Goal: Task Accomplishment & Management: Manage account settings

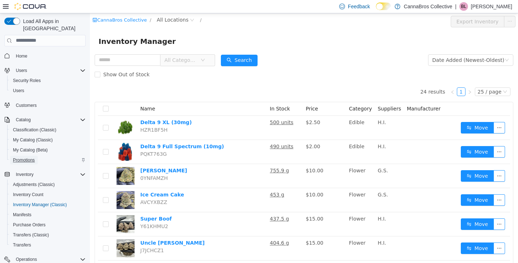
click at [34, 157] on span "Promotions" at bounding box center [24, 160] width 22 height 6
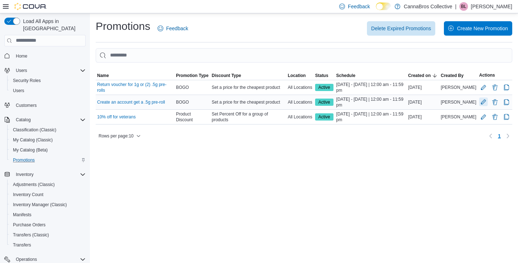
click at [482, 103] on button "Edit Promotion" at bounding box center [483, 101] width 9 height 9
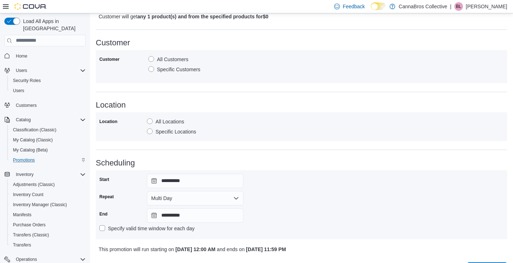
scroll to position [493, 0]
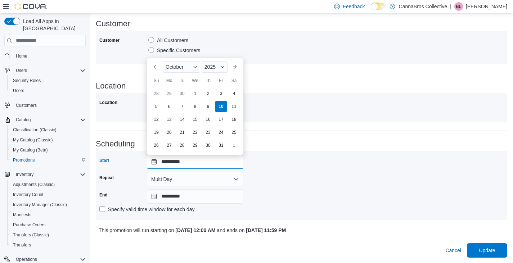
click at [223, 159] on input "**********" at bounding box center [195, 162] width 96 height 14
click at [231, 107] on div "11" at bounding box center [233, 106] width 13 height 13
type input "**********"
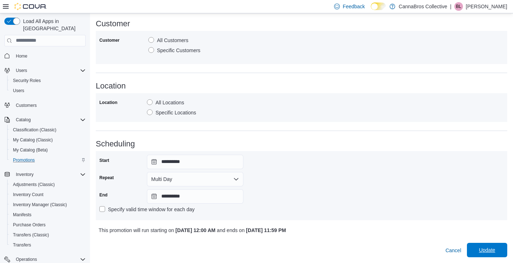
click at [494, 252] on span "Update" at bounding box center [486, 249] width 16 height 7
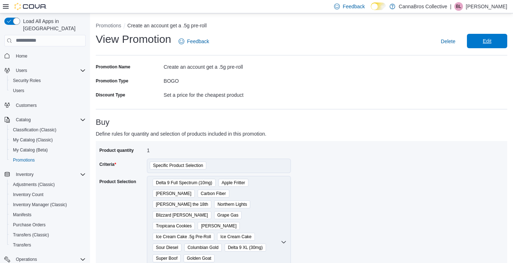
click at [491, 44] on span "Edit" at bounding box center [486, 40] width 9 height 7
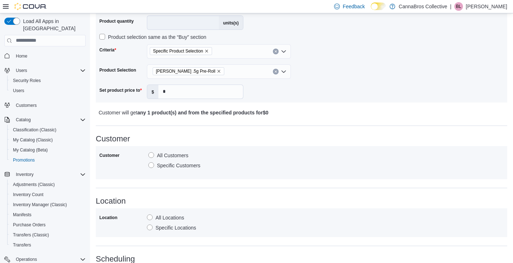
scroll to position [493, 0]
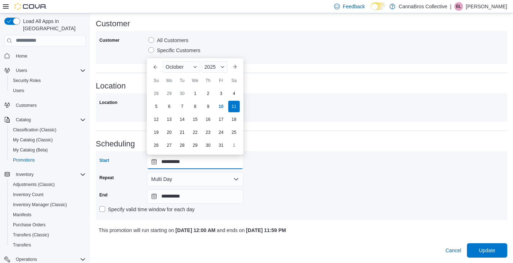
click at [201, 158] on input "**********" at bounding box center [195, 162] width 96 height 14
click at [222, 109] on div "10" at bounding box center [220, 106] width 13 height 13
type input "**********"
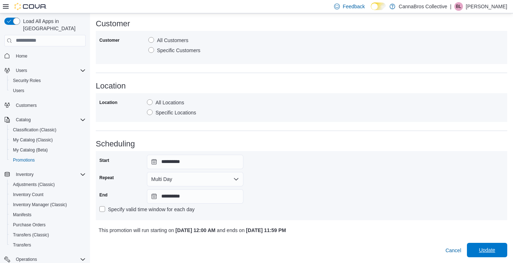
click at [484, 243] on span "Update" at bounding box center [487, 250] width 32 height 14
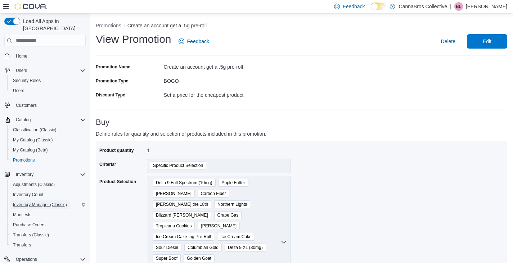
click at [54, 200] on span "Inventory Manager (Classic)" at bounding box center [40, 204] width 54 height 9
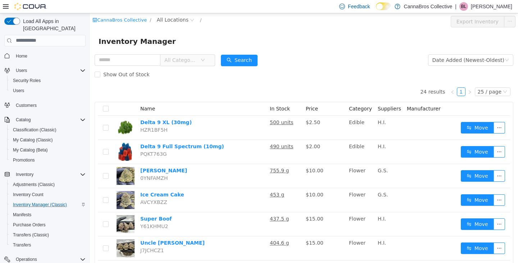
click at [303, 74] on div "Show Out of Stock" at bounding box center [304, 74] width 419 height 14
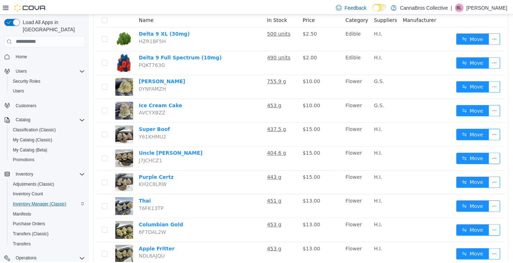
scroll to position [89, 0]
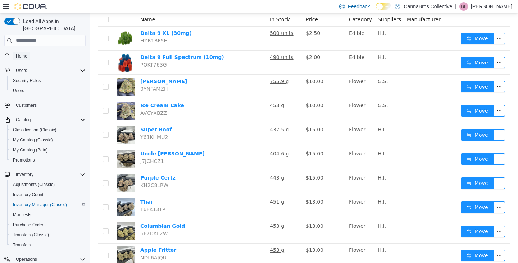
click at [17, 53] on span "Home" at bounding box center [22, 56] width 12 height 6
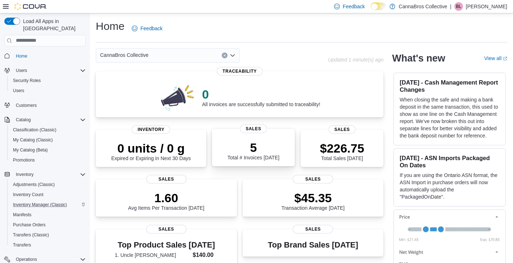
click at [275, 144] on p "5" at bounding box center [253, 147] width 52 height 14
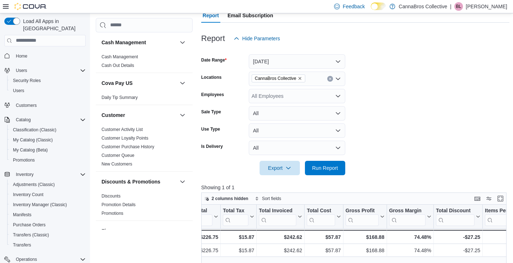
scroll to position [70, 0]
click at [267, 67] on button "[DATE]" at bounding box center [297, 62] width 96 height 14
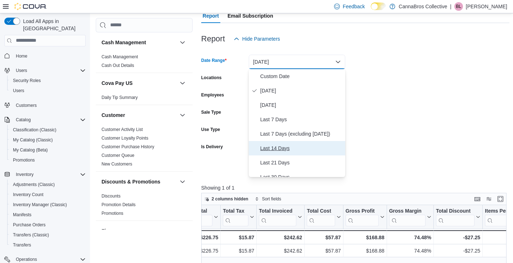
click at [287, 146] on span "Last 14 Days" at bounding box center [301, 148] width 82 height 9
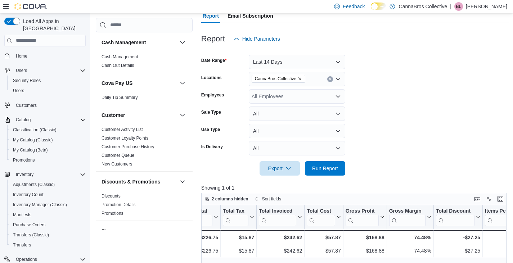
drag, startPoint x: 512, startPoint y: 263, endPoint x: 502, endPoint y: 269, distance: 11.9
click at [502, 193] on html "Feedback Dark Mode CannaBros Collective | BL [PERSON_NAME] Load All Apps in New…" at bounding box center [256, 61] width 513 height 263
click at [358, 115] on form "Date Range Last 14 Days Locations CannaBros Collective Employees All Employees …" at bounding box center [355, 111] width 308 height 130
click at [299, 63] on button "Last 14 Days" at bounding box center [297, 62] width 96 height 14
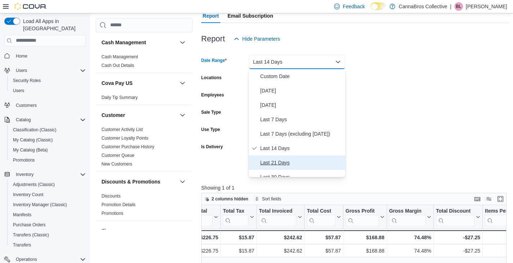
click at [279, 162] on span "Last 21 Days" at bounding box center [301, 162] width 82 height 9
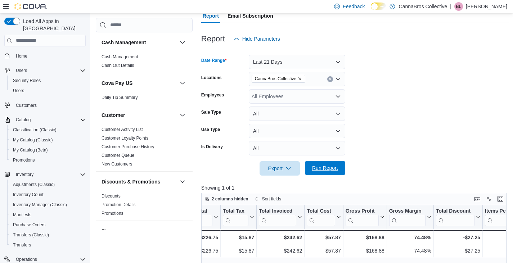
click at [338, 170] on span "Run Report" at bounding box center [325, 168] width 32 height 14
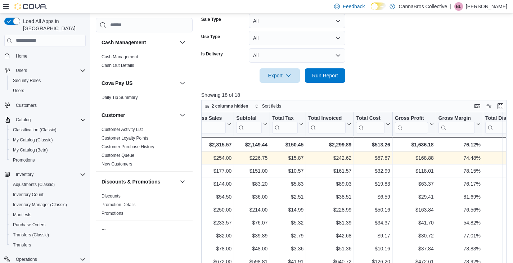
scroll to position [0, 231]
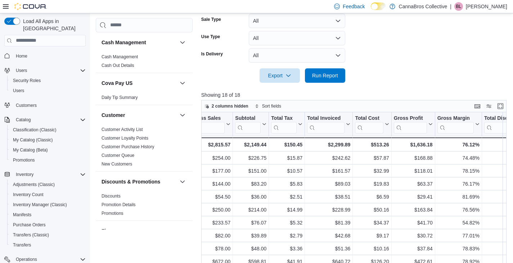
click at [416, 54] on form "Date Range Last 21 Days Locations CannaBros Collective Employees All Employees …" at bounding box center [355, 18] width 308 height 130
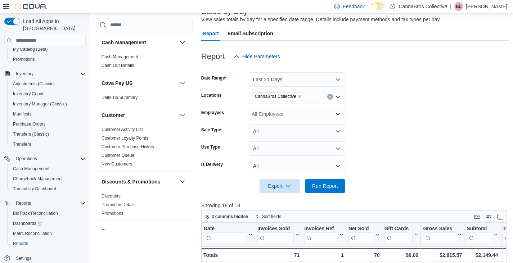
scroll to position [0, 0]
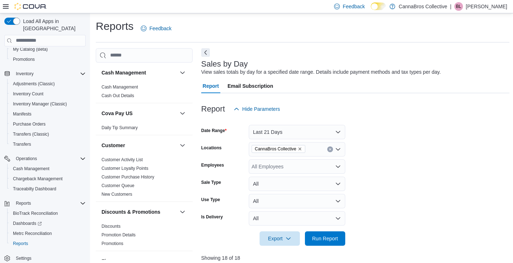
click at [318, 106] on div "Report Hide Parameters" at bounding box center [355, 109] width 308 height 14
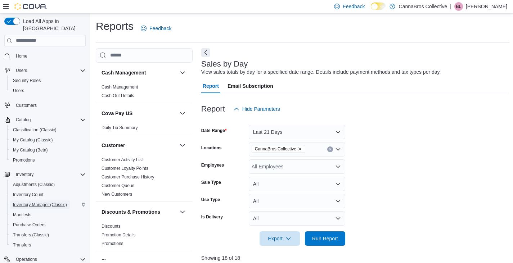
click at [47, 202] on span "Inventory Manager (Classic)" at bounding box center [40, 205] width 54 height 6
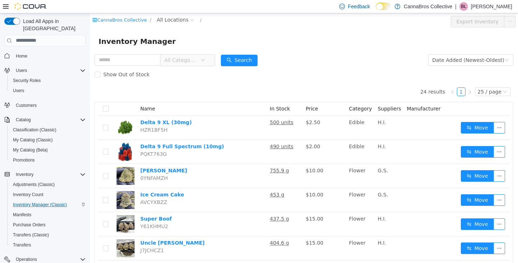
click at [318, 46] on div "Inventory Manager" at bounding box center [304, 41] width 411 height 12
click at [165, 18] on span "All Locations" at bounding box center [173, 19] width 32 height 8
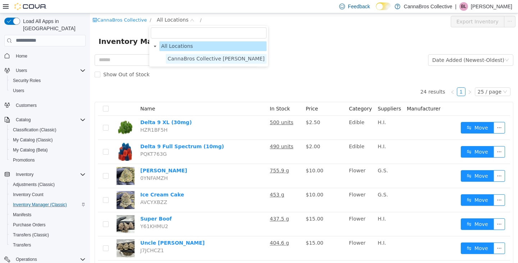
click at [183, 59] on span "CannaBros Collective [PERSON_NAME]" at bounding box center [216, 58] width 97 height 6
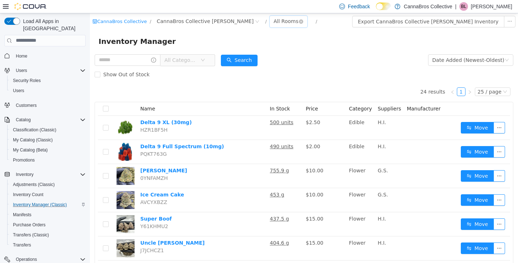
click at [274, 22] on div "All Rooms" at bounding box center [286, 20] width 25 height 11
click at [249, 48] on li "Back Room" at bounding box center [251, 47] width 43 height 12
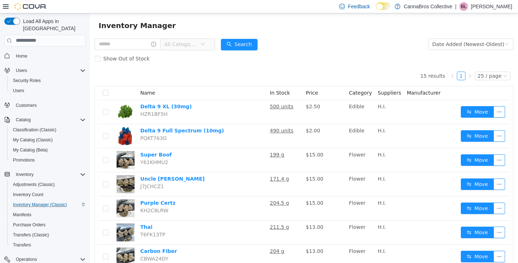
scroll to position [15, 0]
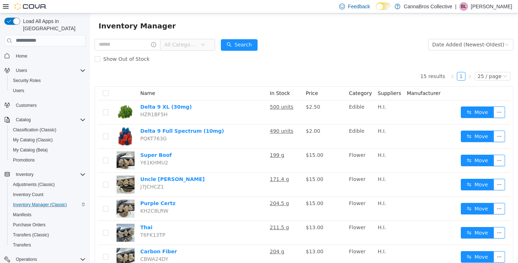
click at [303, 54] on div "Show Out of Stock" at bounding box center [304, 58] width 419 height 14
click at [298, 73] on div "15 results 1 25 / page Name In Stock Price Category Suppliers Manufacturer Delt…" at bounding box center [304, 264] width 419 height 396
click at [360, 51] on div "Show Out of Stock" at bounding box center [304, 58] width 419 height 14
